Goal: Information Seeking & Learning: Learn about a topic

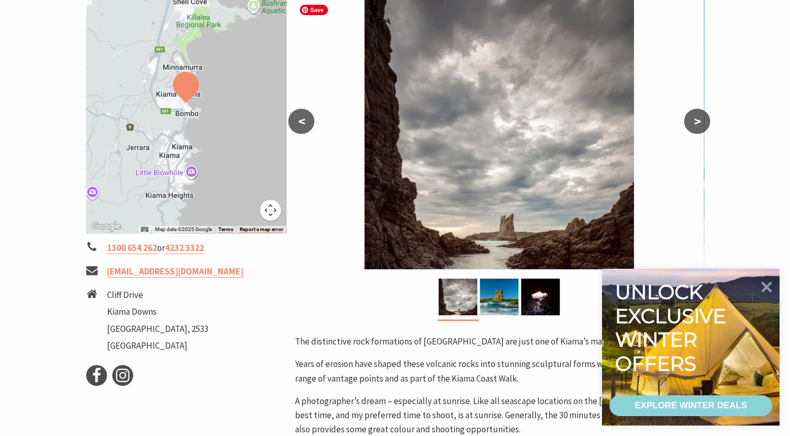
scroll to position [209, 0]
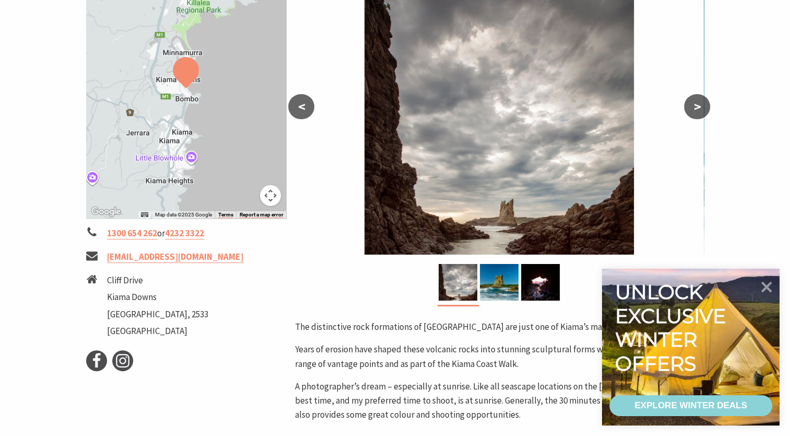
click at [702, 105] on button ">" at bounding box center [697, 106] width 26 height 25
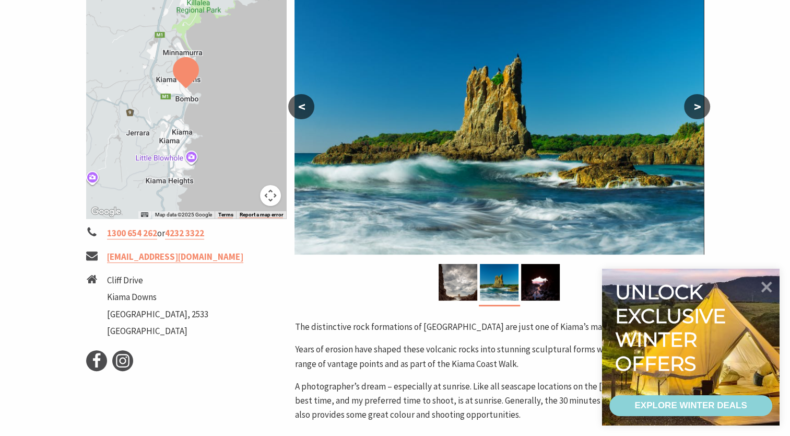
click at [702, 105] on button ">" at bounding box center [697, 106] width 26 height 25
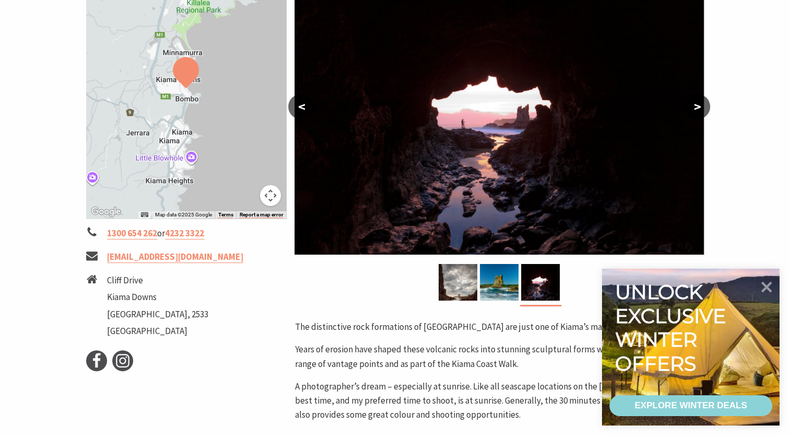
click at [702, 105] on button ">" at bounding box center [697, 106] width 26 height 25
click at [700, 108] on button ">" at bounding box center [697, 106] width 26 height 25
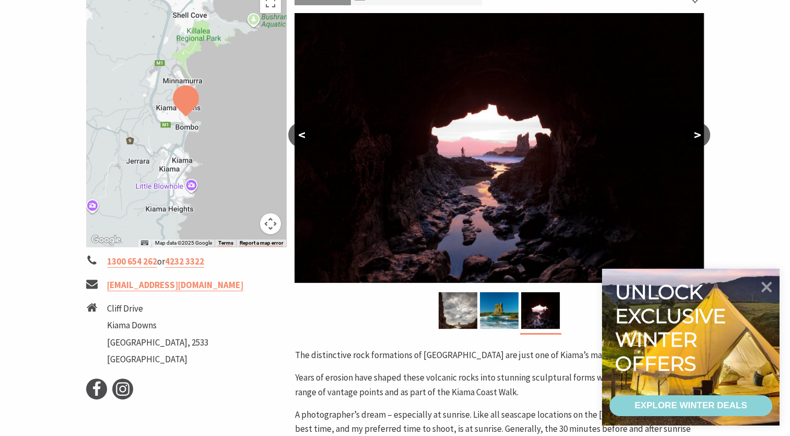
scroll to position [157, 0]
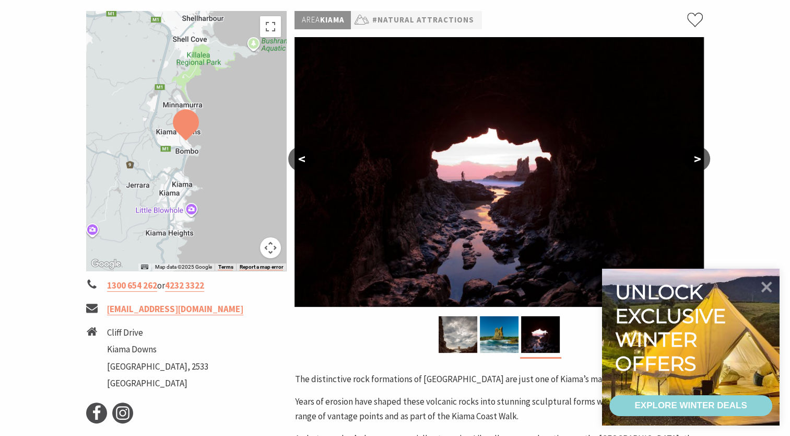
click at [304, 165] on button "<" at bounding box center [301, 158] width 26 height 25
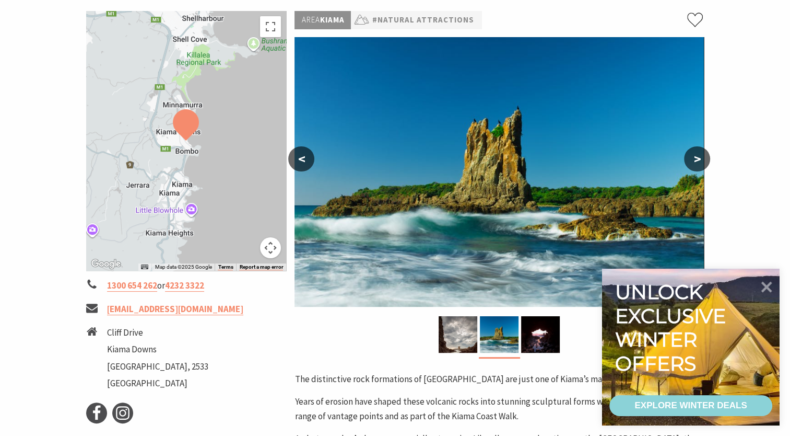
click at [304, 165] on button "<" at bounding box center [301, 158] width 26 height 25
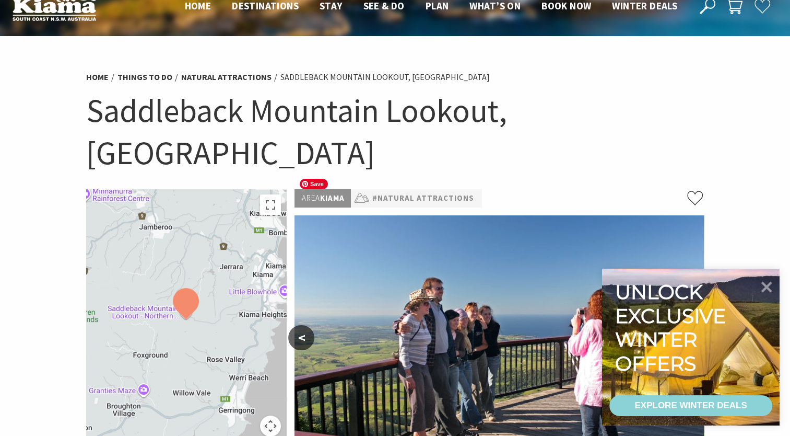
scroll to position [52, 0]
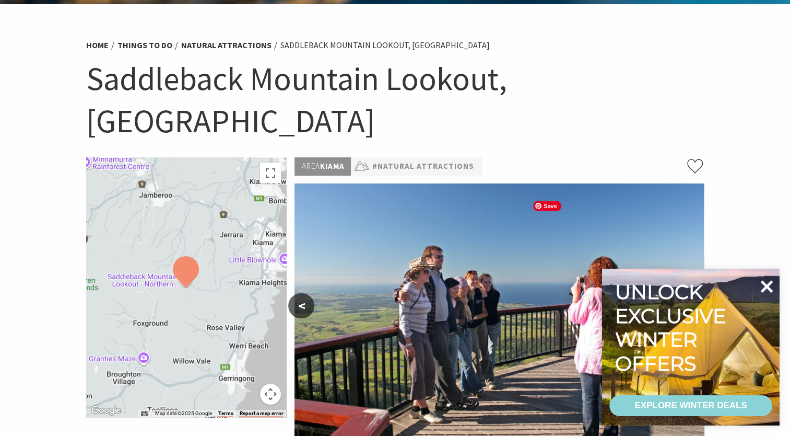
click at [767, 288] on icon at bounding box center [767, 286] width 13 height 13
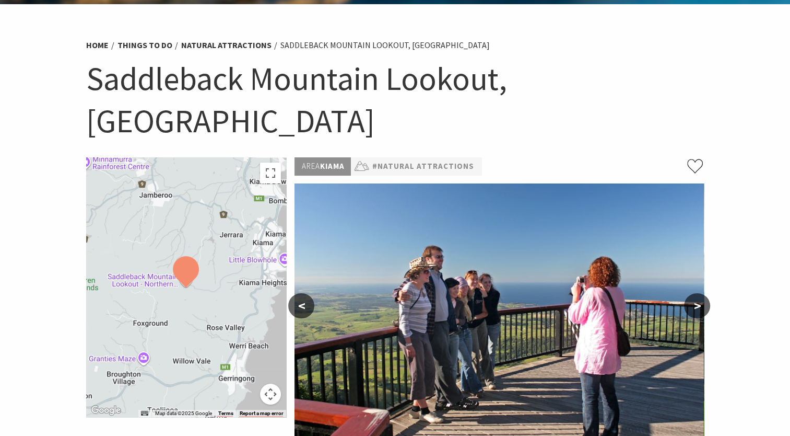
click at [702, 293] on button ">" at bounding box center [697, 305] width 26 height 25
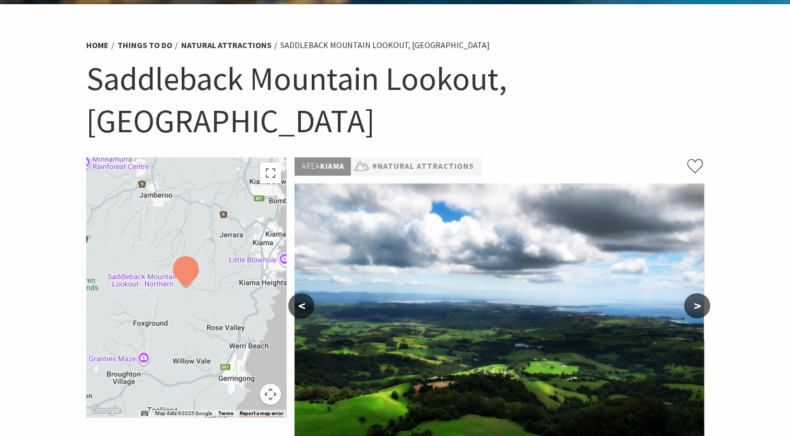
click at [702, 293] on button ">" at bounding box center [697, 305] width 26 height 25
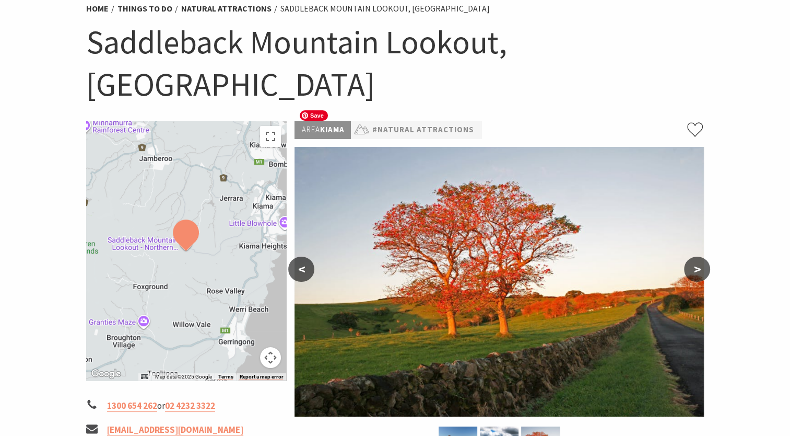
scroll to position [104, 0]
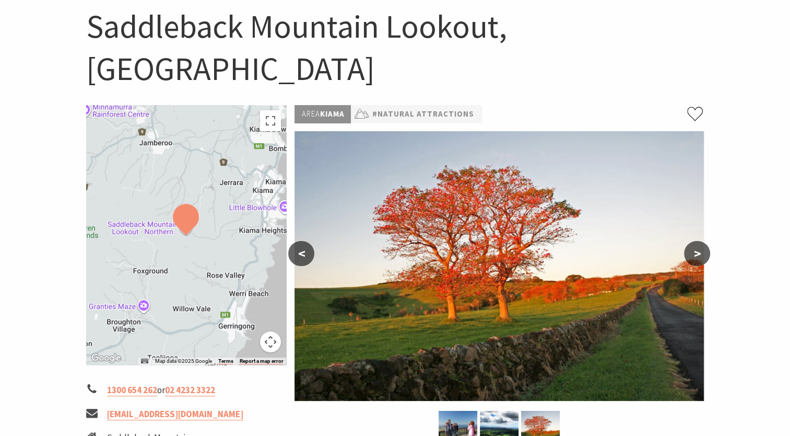
click at [693, 241] on button ">" at bounding box center [697, 253] width 26 height 25
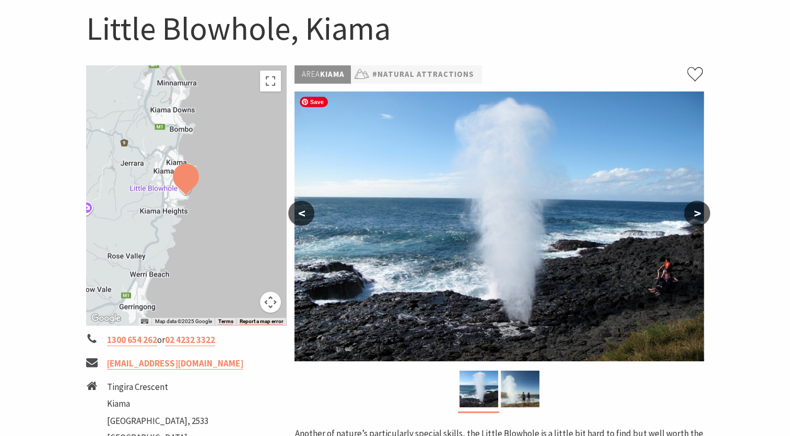
scroll to position [104, 0]
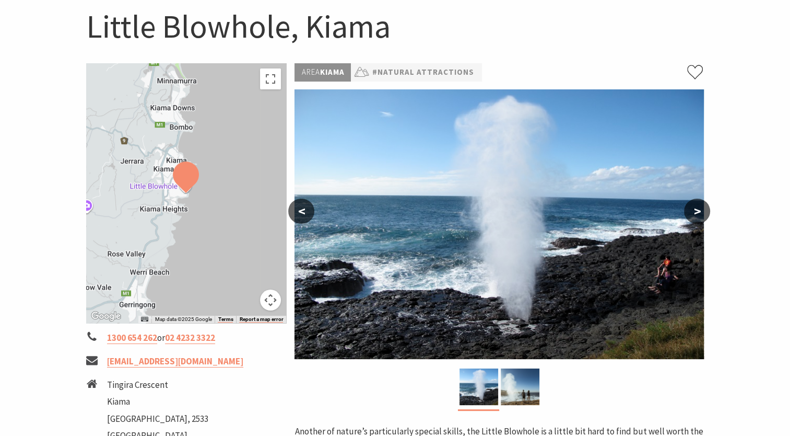
click at [698, 215] on button ">" at bounding box center [697, 210] width 26 height 25
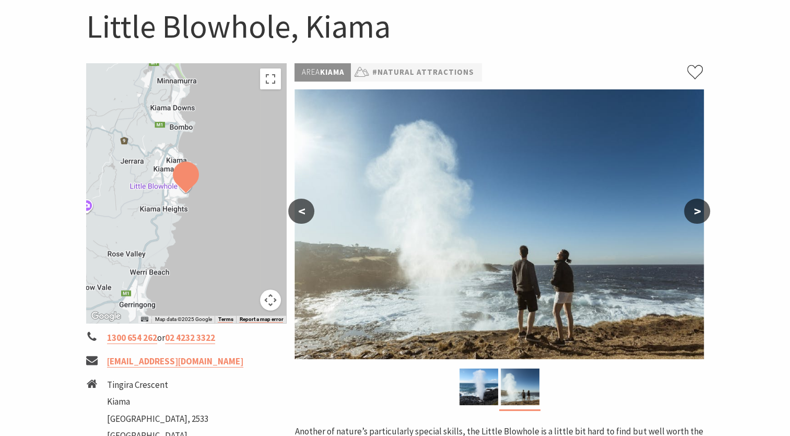
click at [698, 215] on button ">" at bounding box center [697, 210] width 26 height 25
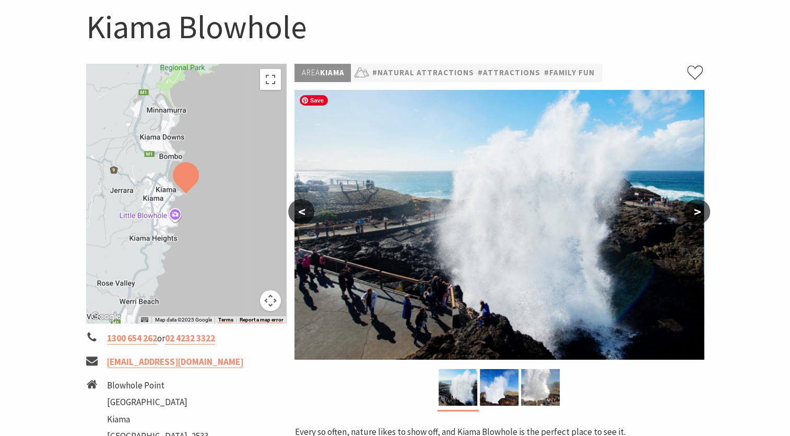
scroll to position [104, 0]
click at [701, 215] on button ">" at bounding box center [697, 210] width 26 height 25
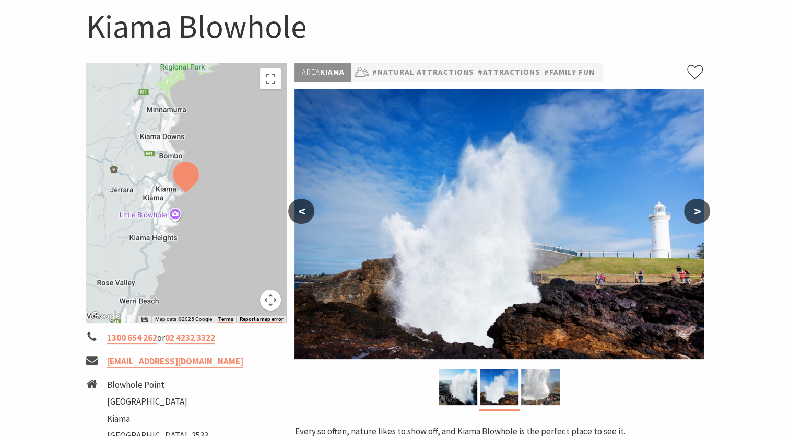
click at [701, 215] on button ">" at bounding box center [697, 210] width 26 height 25
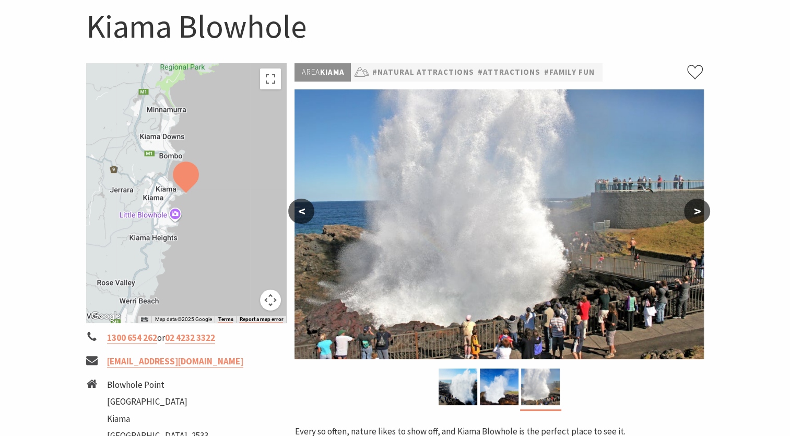
click at [701, 215] on button ">" at bounding box center [697, 210] width 26 height 25
